Goal: Task Accomplishment & Management: Manage account settings

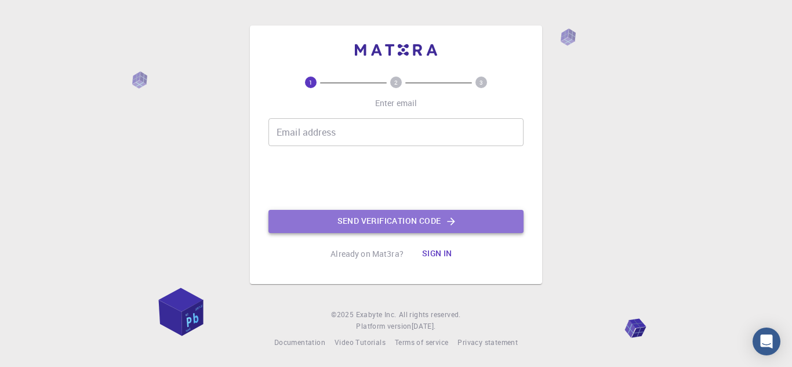
click at [450, 223] on icon "button" at bounding box center [451, 222] width 12 height 12
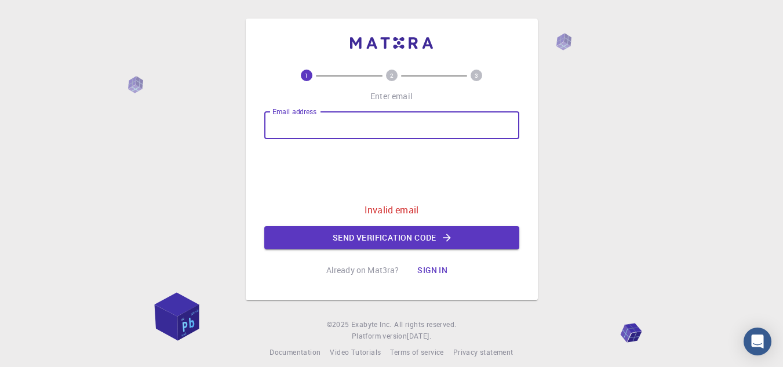
click at [326, 123] on input "Email address" at bounding box center [391, 125] width 255 height 28
type input "[EMAIL_ADDRESS][DOMAIN_NAME]"
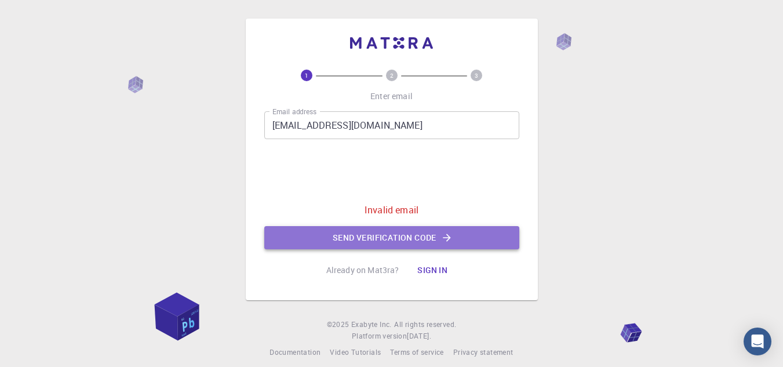
click at [439, 235] on button "Send verification code" at bounding box center [391, 237] width 255 height 23
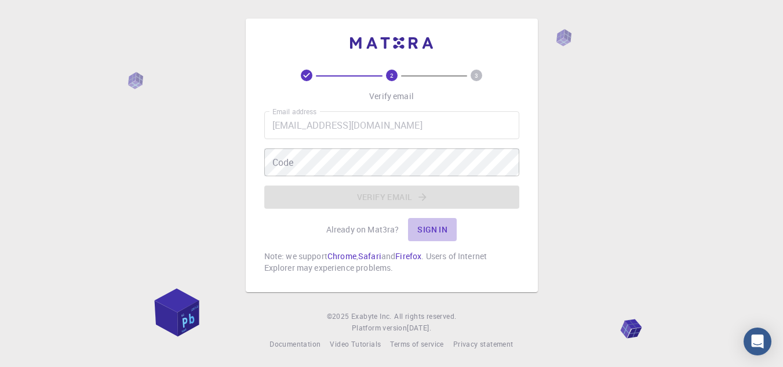
click at [435, 231] on button "Sign in" at bounding box center [432, 229] width 49 height 23
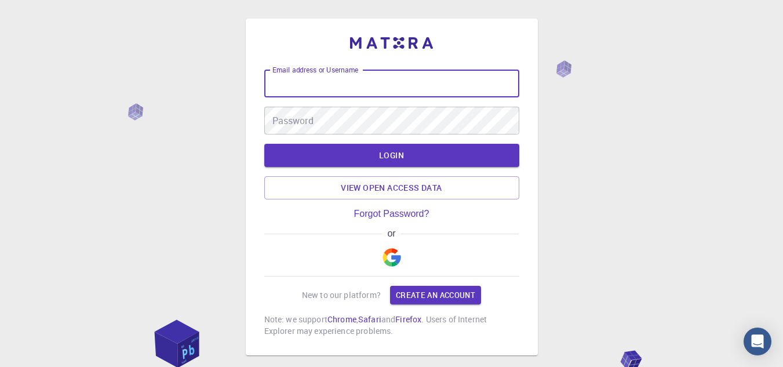
click at [393, 87] on input "Email address or Username" at bounding box center [391, 84] width 255 height 28
type input "[EMAIL_ADDRESS][DOMAIN_NAME]"
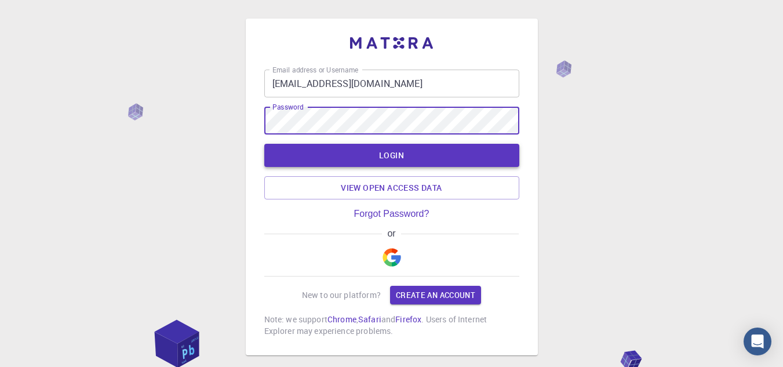
click at [408, 154] on button "LOGIN" at bounding box center [391, 155] width 255 height 23
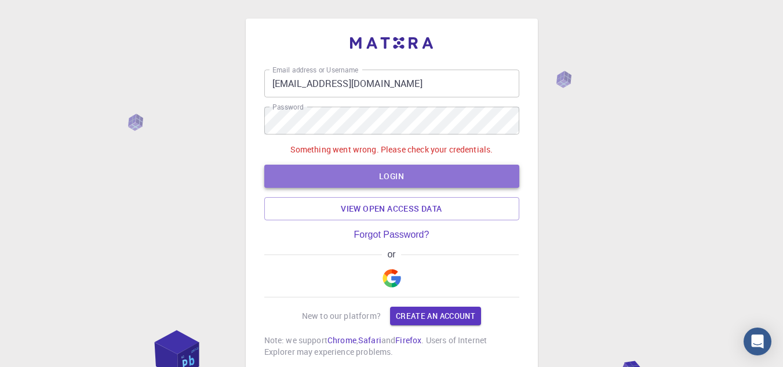
click at [396, 176] on button "LOGIN" at bounding box center [391, 176] width 255 height 23
